Goal: Information Seeking & Learning: Learn about a topic

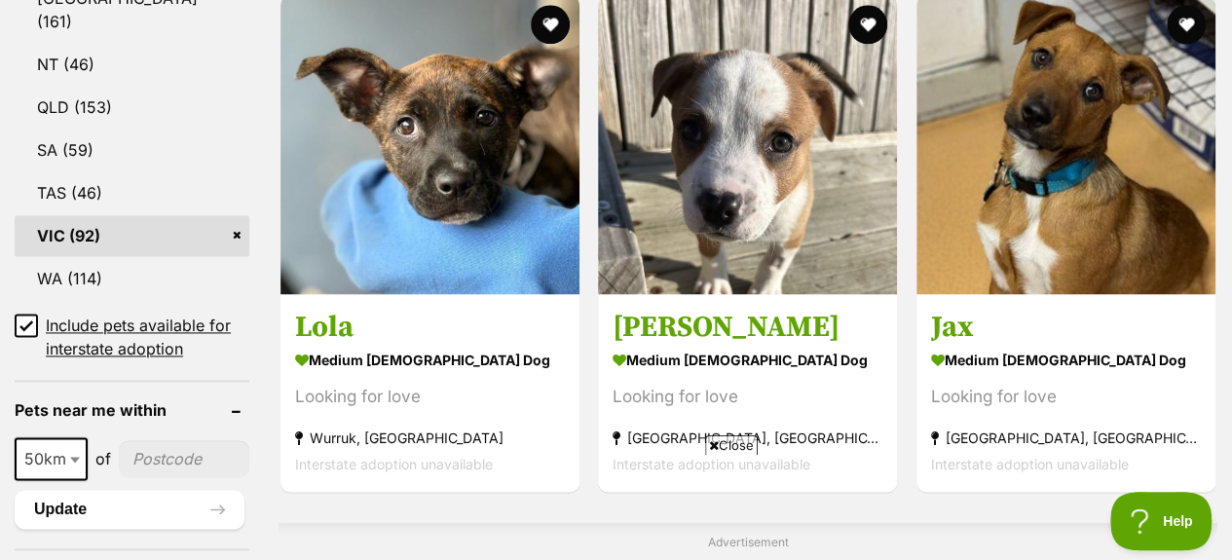
scroll to position [1364, 0]
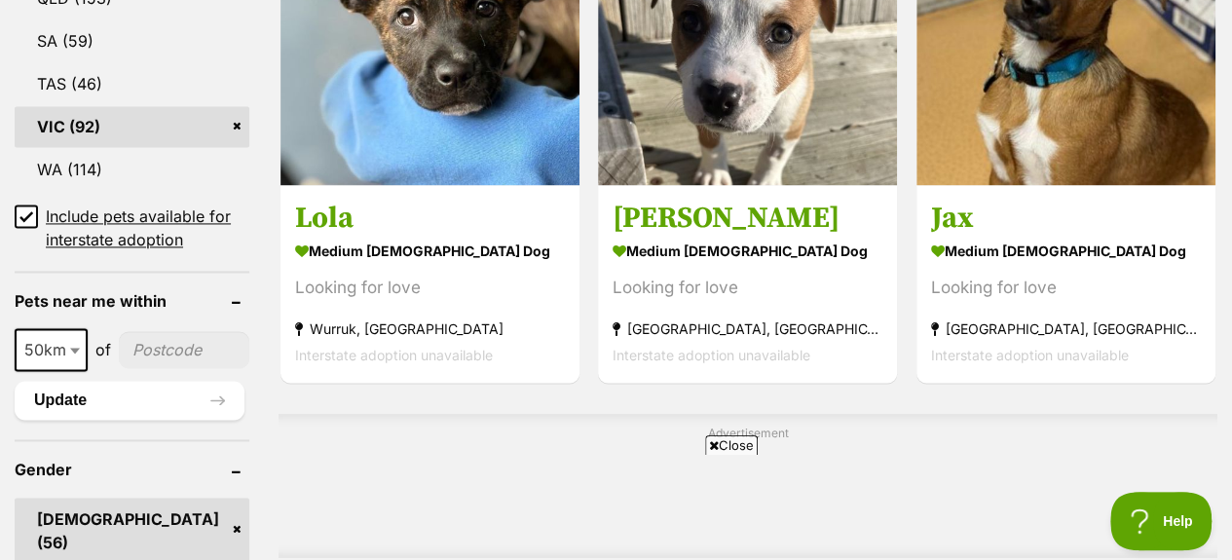
click at [75, 328] on span at bounding box center [76, 349] width 19 height 43
select select "250"
click at [158, 331] on input"] "postcode" at bounding box center [189, 349] width 121 height 37
type input"] "3097"
click at [84, 381] on button "Update" at bounding box center [130, 400] width 230 height 39
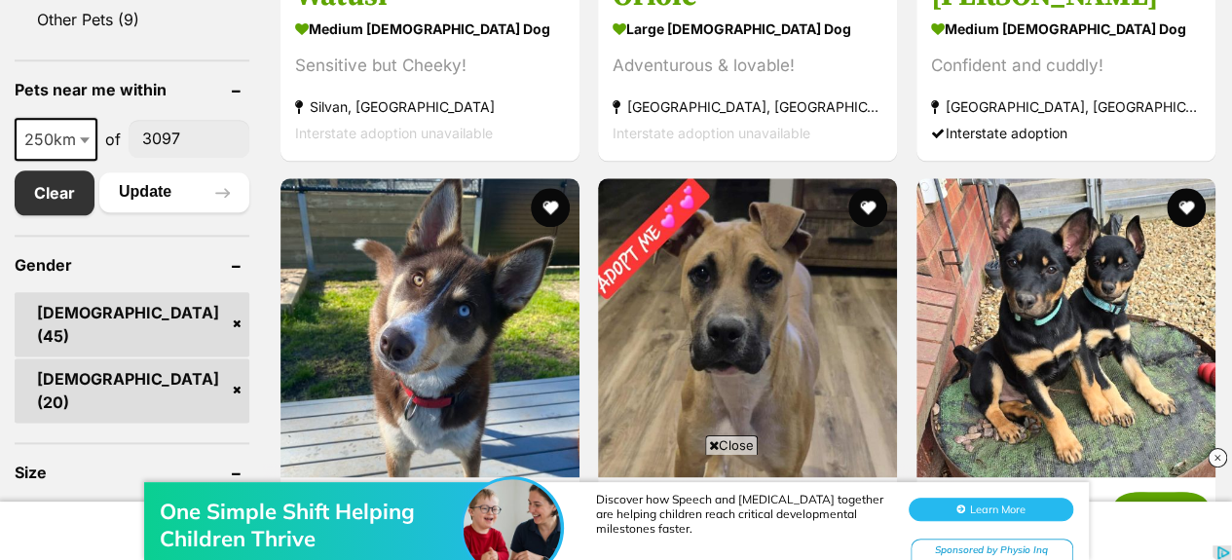
click at [235, 359] on link "[DEMOGRAPHIC_DATA] (20)" at bounding box center [132, 391] width 235 height 64
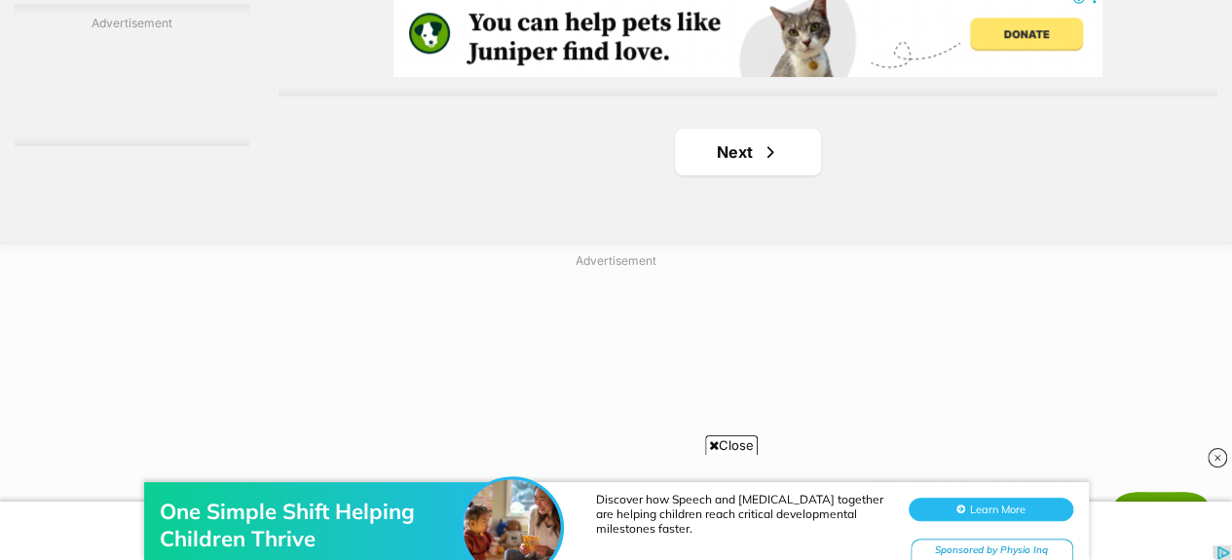
scroll to position [5066, 0]
